Goal: Register for event/course

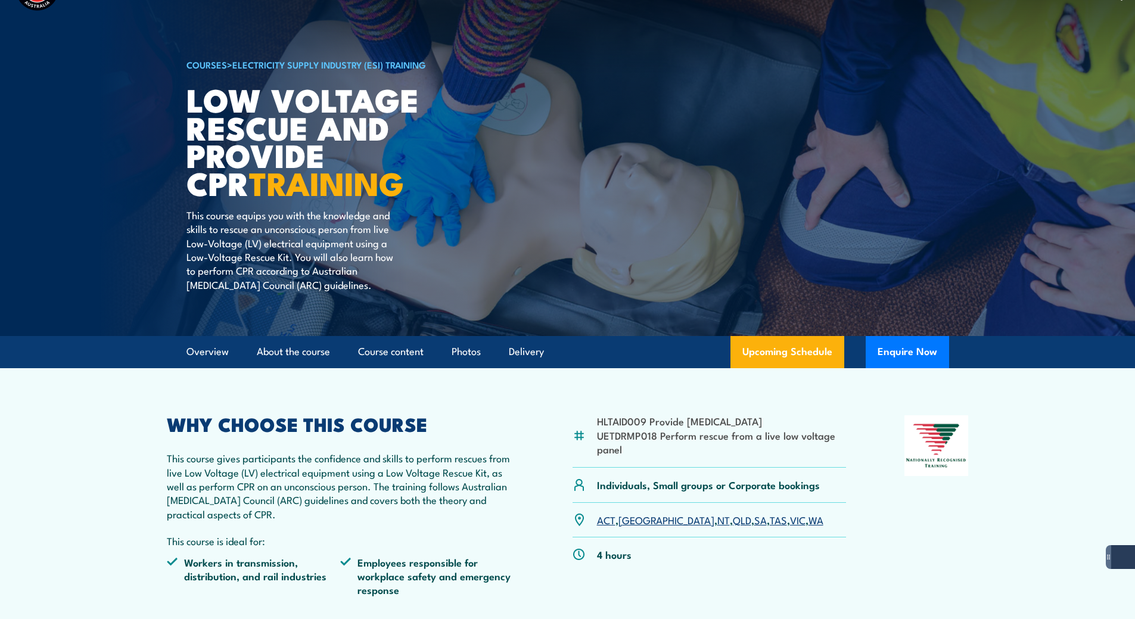
scroll to position [60, 0]
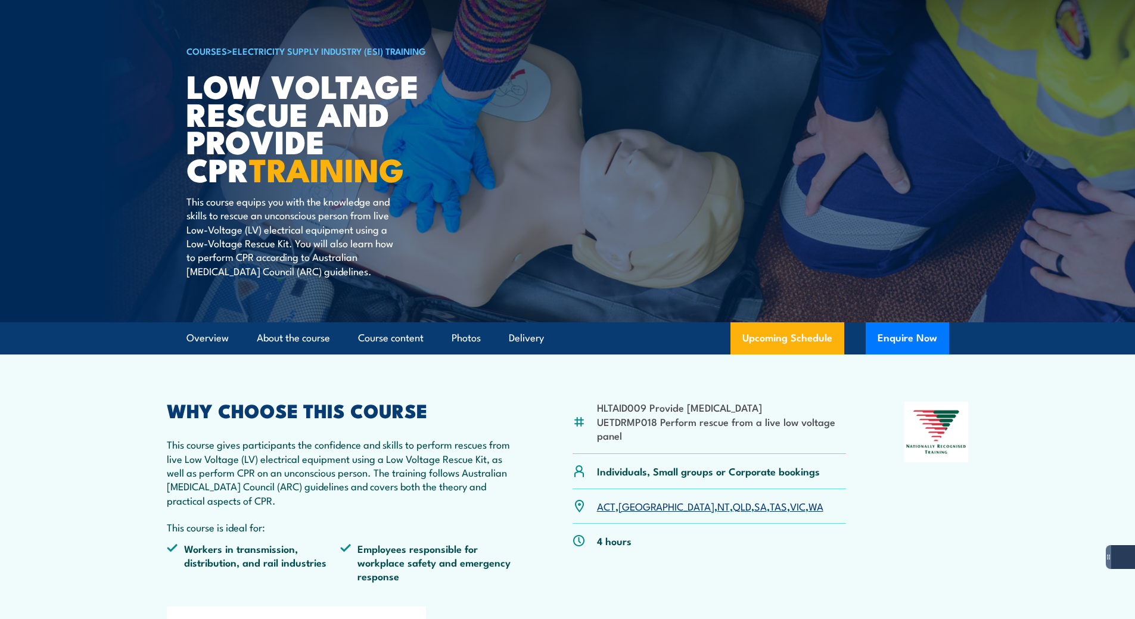
click at [733, 502] on link "QLD" at bounding box center [742, 506] width 18 height 14
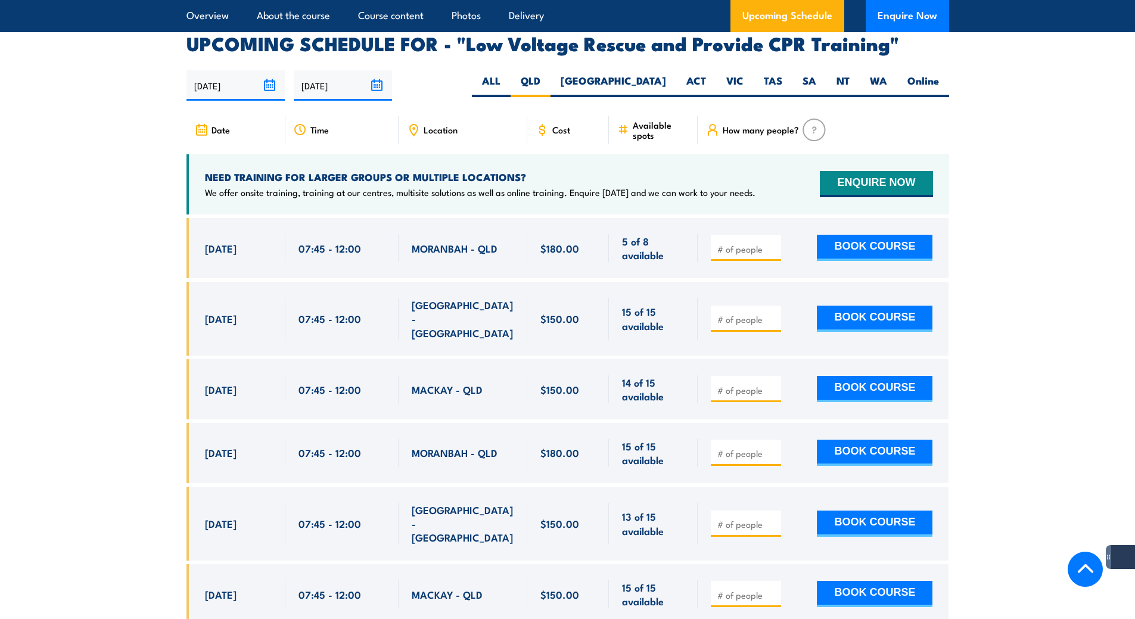
click at [434, 125] on span "Location" at bounding box center [441, 130] width 34 height 10
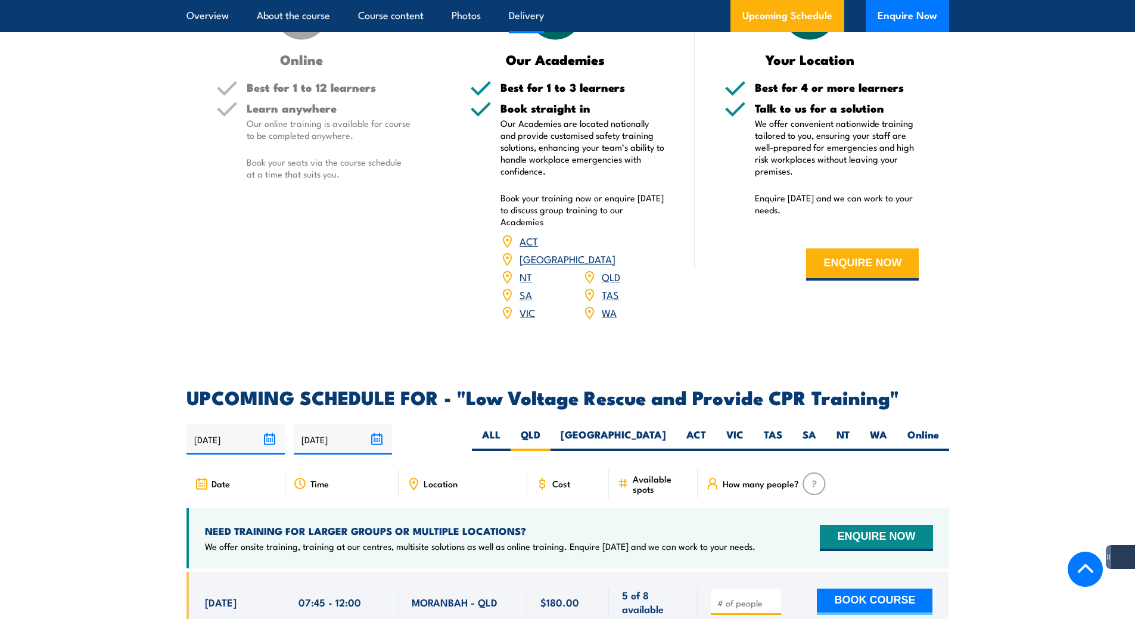
scroll to position [1528, 0]
